Goal: Task Accomplishment & Management: Manage account settings

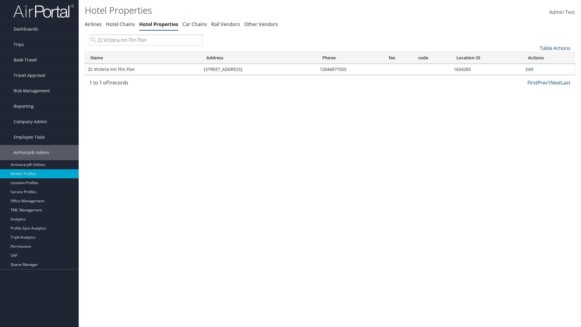
type input "Zz Victoria Inn Flin Flon"
click at [529, 69] on link "Edit" at bounding box center [530, 69] width 8 height 6
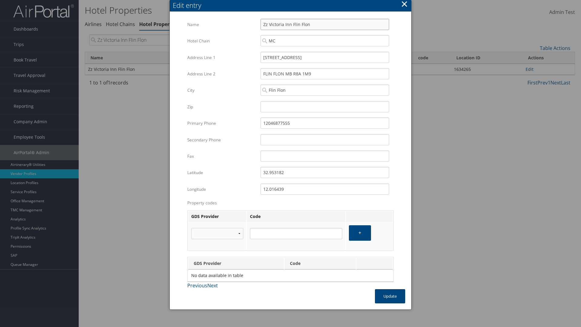
click at [325, 24] on input "Zz Victoria Inn Flin Flon" at bounding box center [325, 24] width 129 height 11
type input "Zz Victoria Inn Flin Flon"
click at [325, 57] on input "[STREET_ADDRESS]" at bounding box center [325, 57] width 129 height 11
type input "[STREET_ADDRESS]"
click at [325, 172] on input "32.953182" at bounding box center [325, 172] width 129 height 11
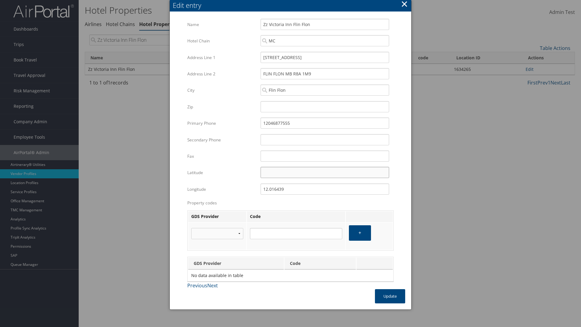
type input "32.953182"
click at [325, 189] on input "12.016439" at bounding box center [325, 188] width 129 height 11
type input "12.016439"
click at [390, 296] on button "Update" at bounding box center [390, 296] width 30 height 14
